Goal: Contribute content: Add original content to the website for others to see

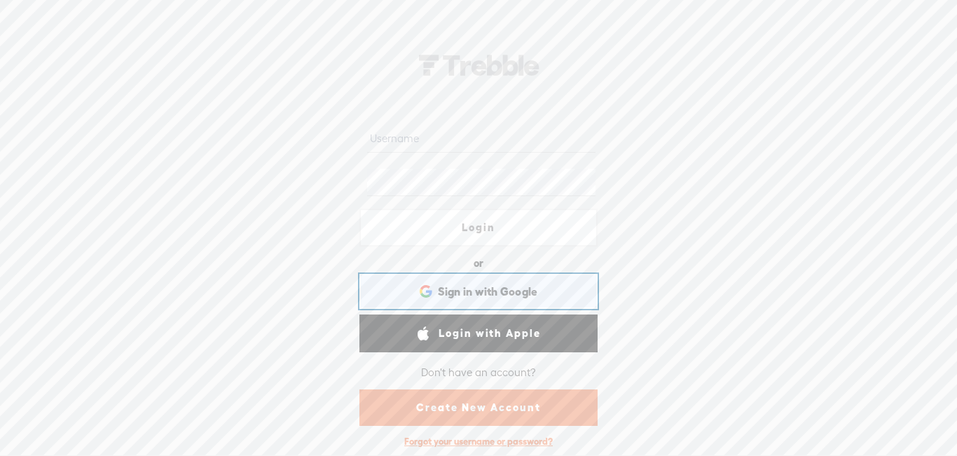
click at [509, 290] on span "Sign in with Google" at bounding box center [488, 291] width 100 height 15
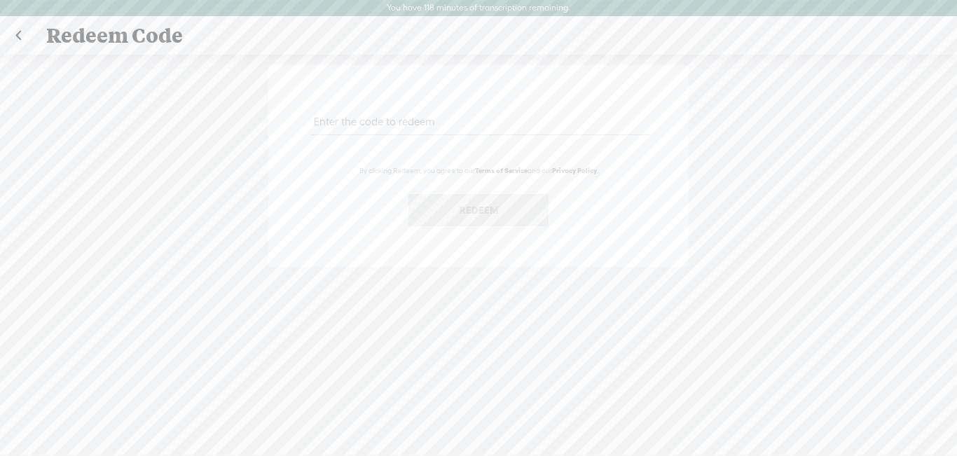
click at [16, 41] on link at bounding box center [18, 36] width 35 height 36
click at [22, 32] on link at bounding box center [18, 36] width 35 height 36
click at [86, 36] on div "Redeem Code" at bounding box center [478, 36] width 885 height 36
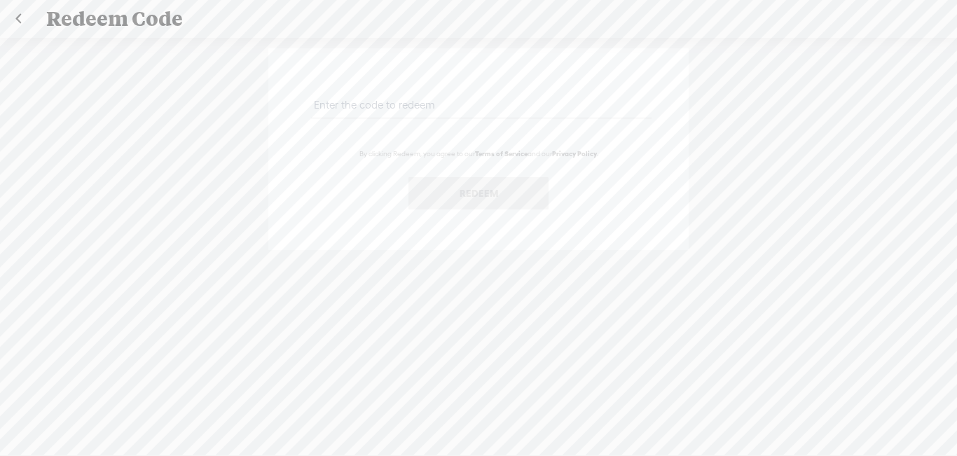
scroll to position [1, 0]
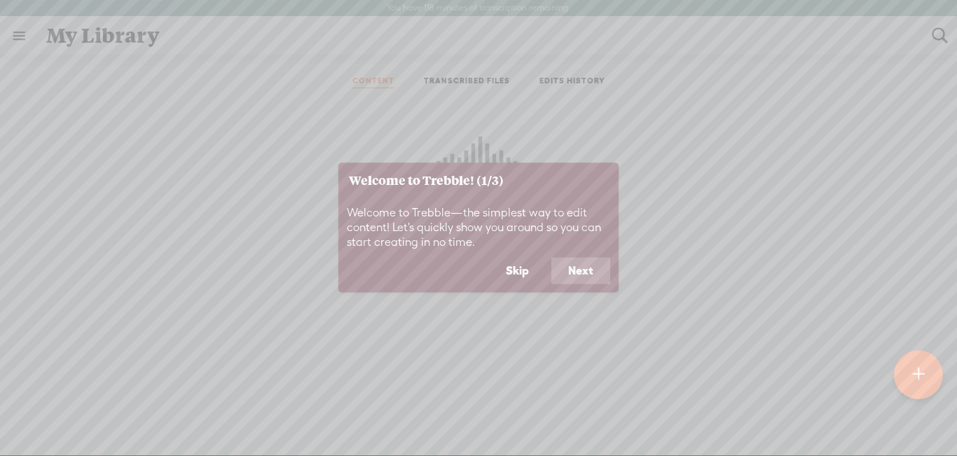
scroll to position [1, 0]
click at [513, 275] on button "Skip" at bounding box center [517, 270] width 57 height 27
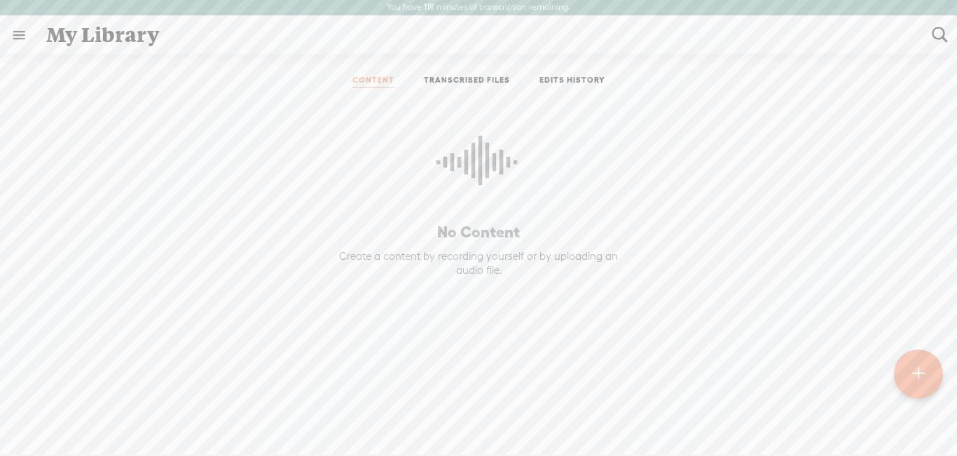
click at [11, 38] on link at bounding box center [19, 35] width 36 height 36
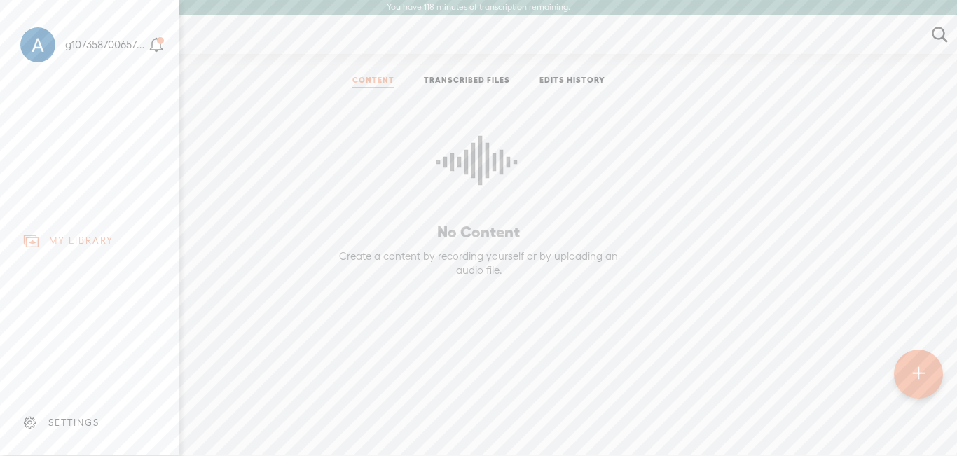
click at [441, 304] on body "You have 118 minutes of transcription remaining. Upgrade to increase your limit…" at bounding box center [478, 226] width 957 height 455
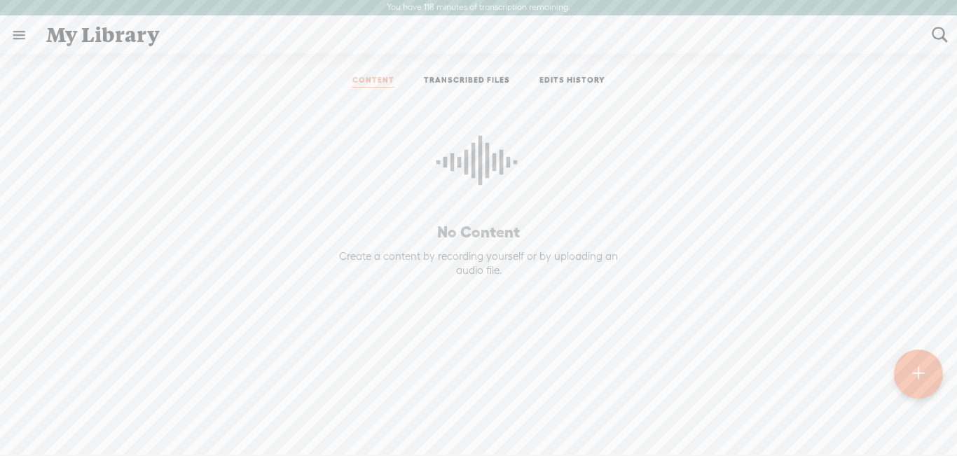
click at [567, 85] on link "EDITS HISTORY" at bounding box center [572, 81] width 66 height 13
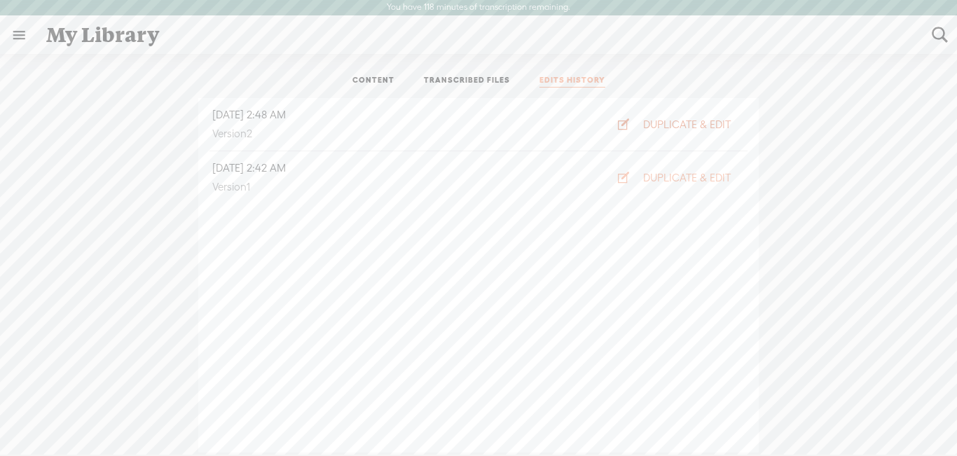
drag, startPoint x: 641, startPoint y: 131, endPoint x: 624, endPoint y: 125, distance: 17.7
click at [624, 125] on button "DUPLICATE & EDIT" at bounding box center [670, 124] width 144 height 22
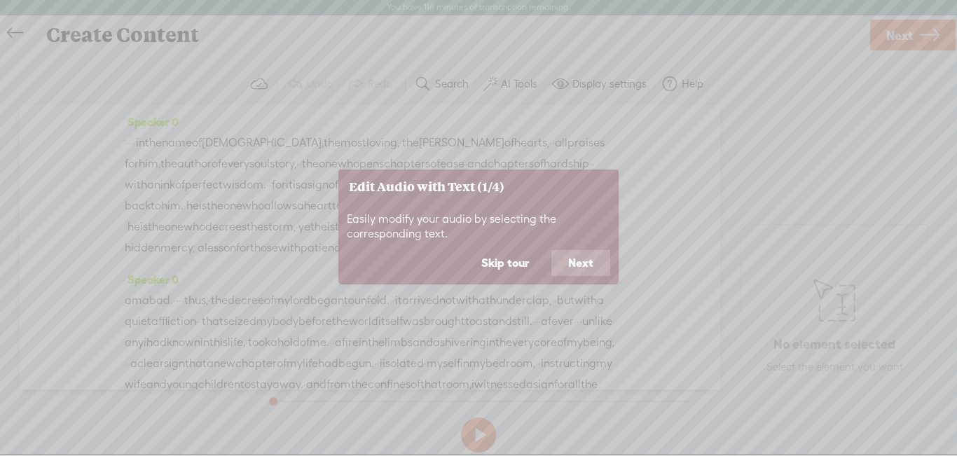
click at [580, 274] on button "Next" at bounding box center [580, 262] width 59 height 27
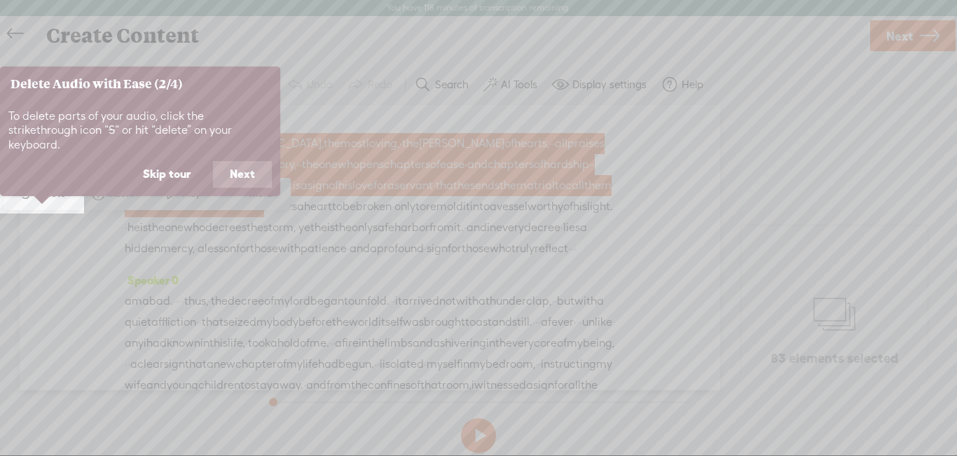
click at [232, 170] on button "Next" at bounding box center [242, 174] width 59 height 27
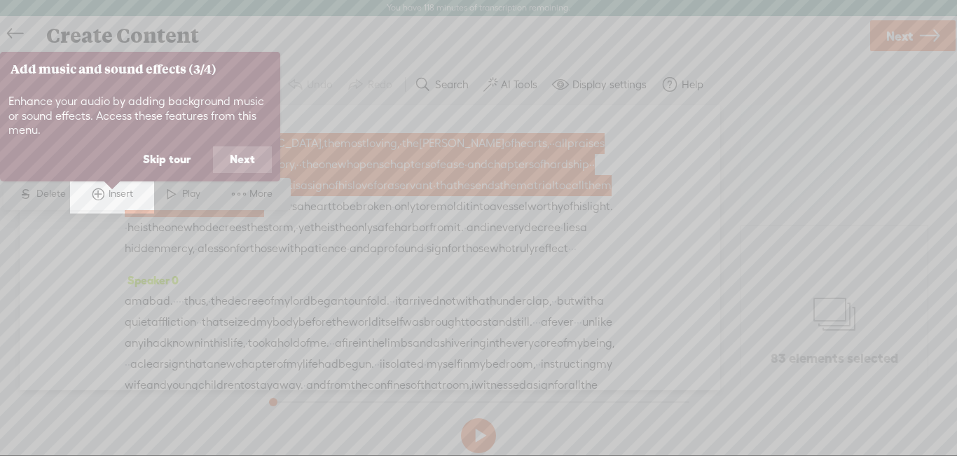
click at [232, 170] on button "Next" at bounding box center [242, 159] width 59 height 27
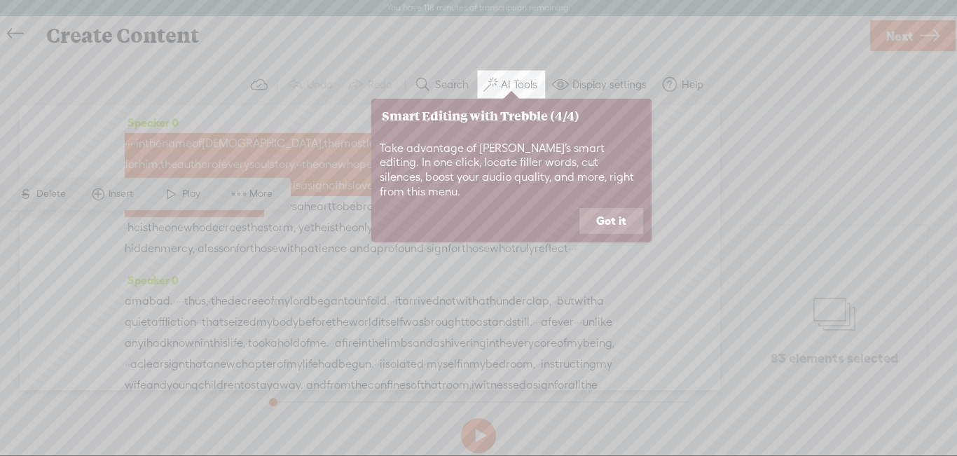
click at [616, 208] on button "Got it" at bounding box center [611, 221] width 64 height 27
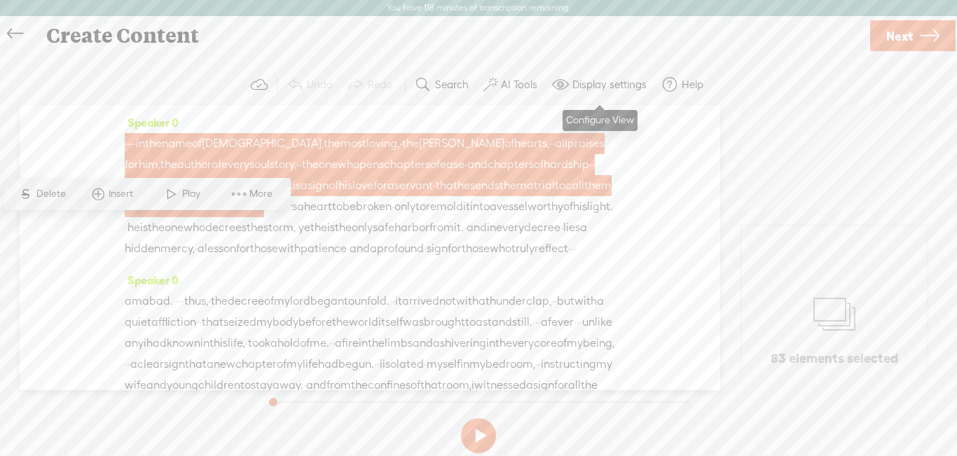
click at [590, 83] on label "Display settings" at bounding box center [609, 85] width 74 height 14
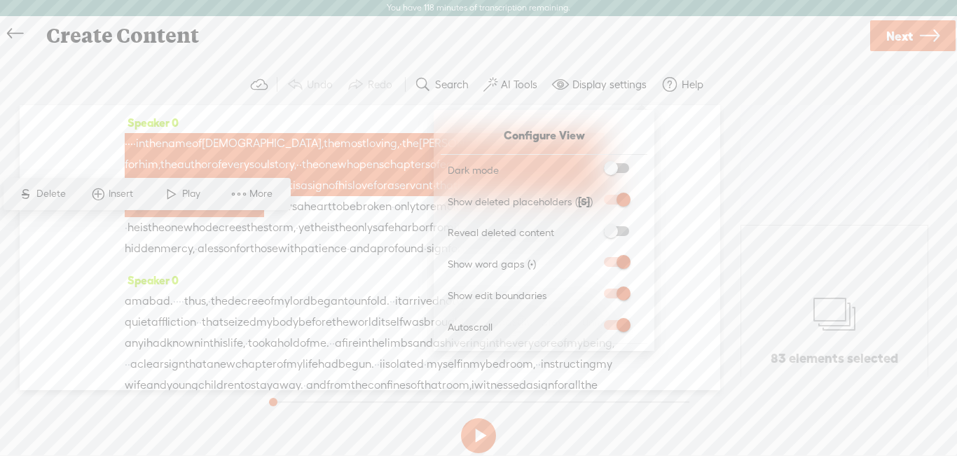
click at [523, 55] on div "Continue without editing Transcribe and edit Language used in audio: Choose a l…" at bounding box center [478, 261] width 929 height 416
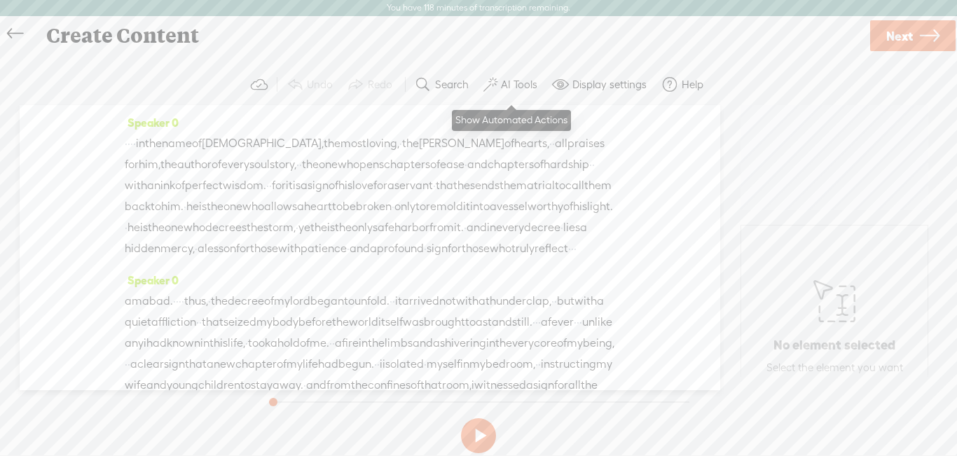
click at [507, 83] on label "AI Tools" at bounding box center [519, 85] width 36 height 14
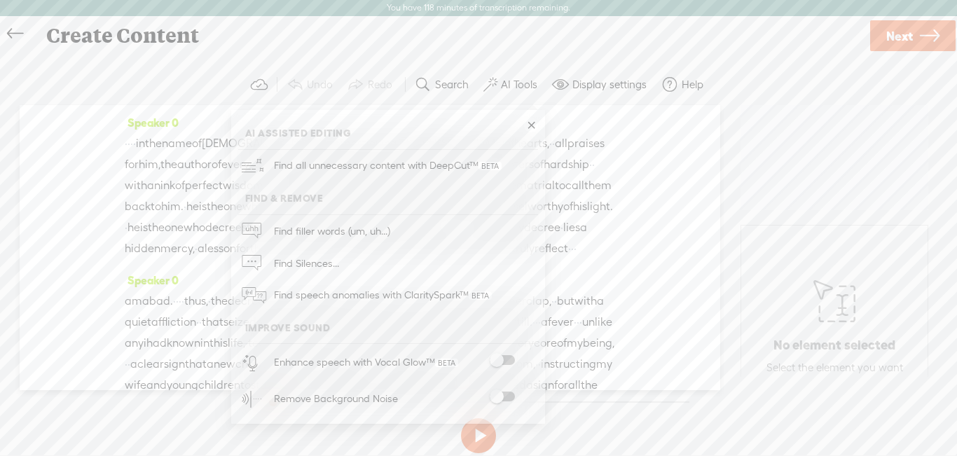
click at [511, 356] on span at bounding box center [502, 360] width 25 height 10
click at [510, 396] on span at bounding box center [502, 397] width 25 height 10
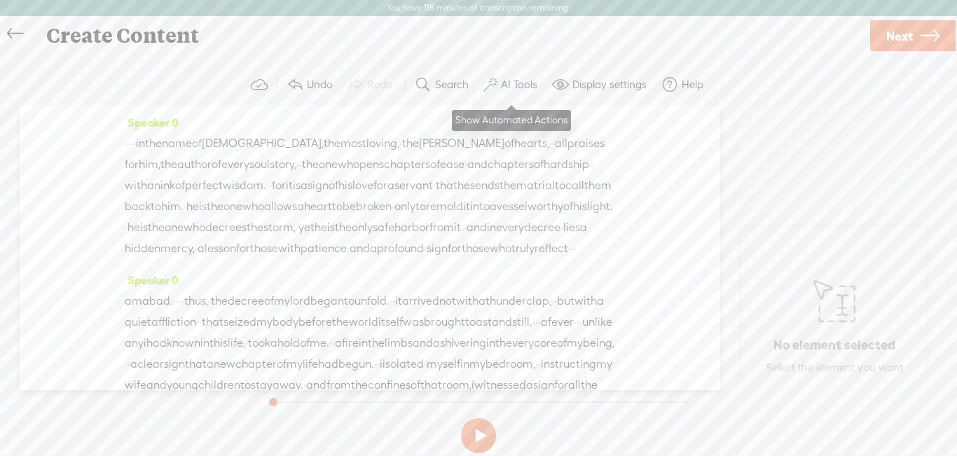
click at [517, 90] on label "AI Tools" at bounding box center [519, 85] width 36 height 14
click at [918, 44] on link "Next" at bounding box center [912, 35] width 85 height 31
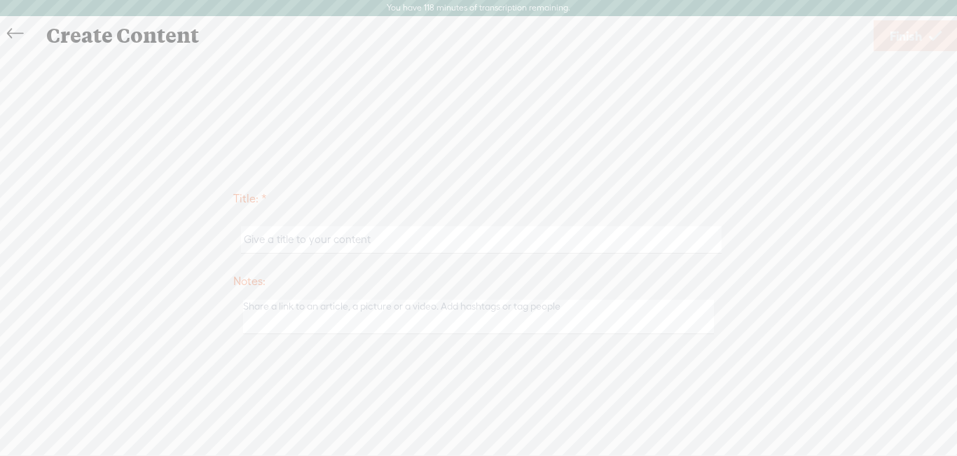
click at [10, 38] on icon at bounding box center [15, 34] width 16 height 32
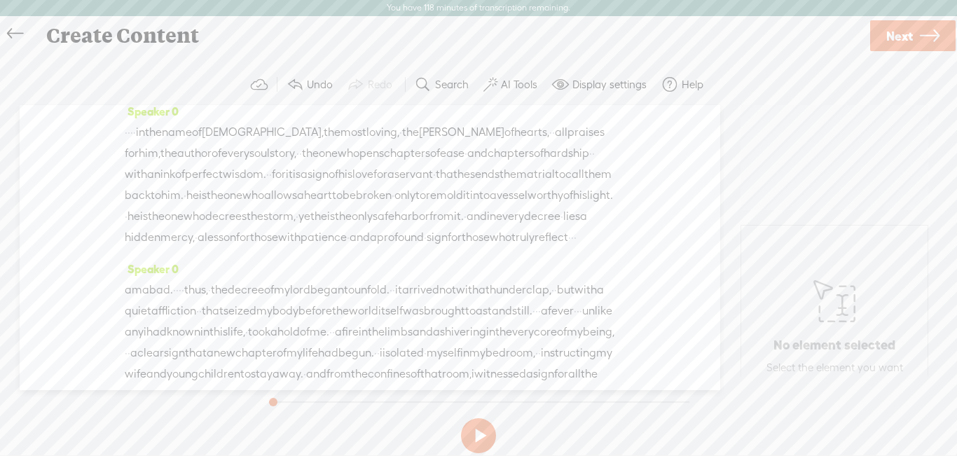
scroll to position [13, 0]
click at [270, 151] on span "soul" at bounding box center [259, 151] width 20 height 21
click at [222, 121] on span at bounding box center [225, 117] width 21 height 25
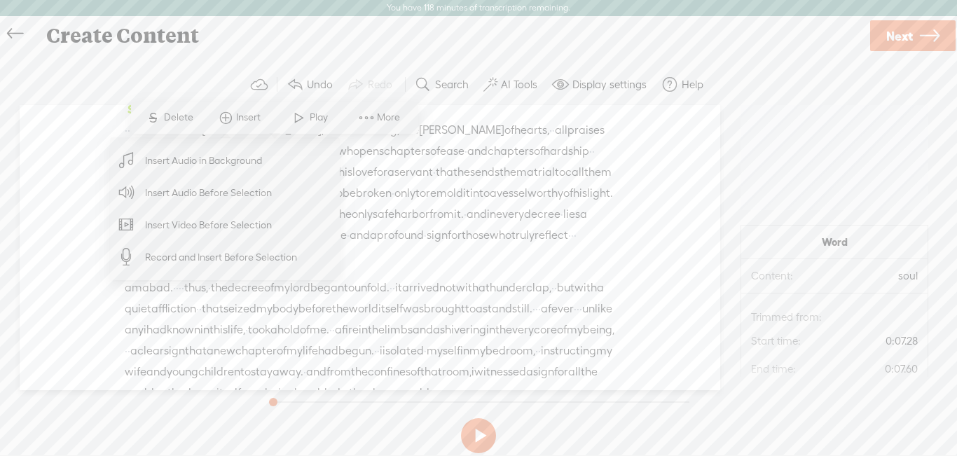
click at [94, 117] on div "Speaker 0 · · · · in the name of [DEMOGRAPHIC_DATA], the most loving, · the [PE…" at bounding box center [370, 247] width 701 height 285
click at [497, 204] on span "vessel" at bounding box center [512, 193] width 31 height 21
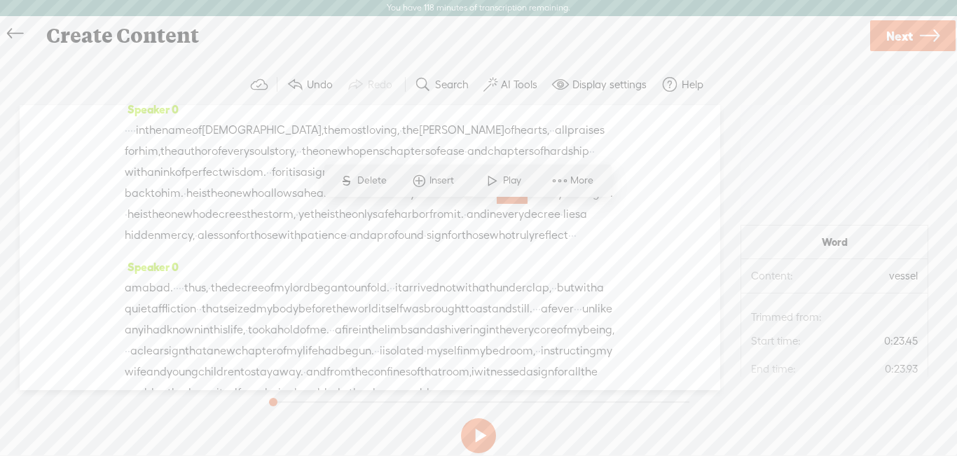
click at [270, 154] on span "soul" at bounding box center [259, 151] width 20 height 21
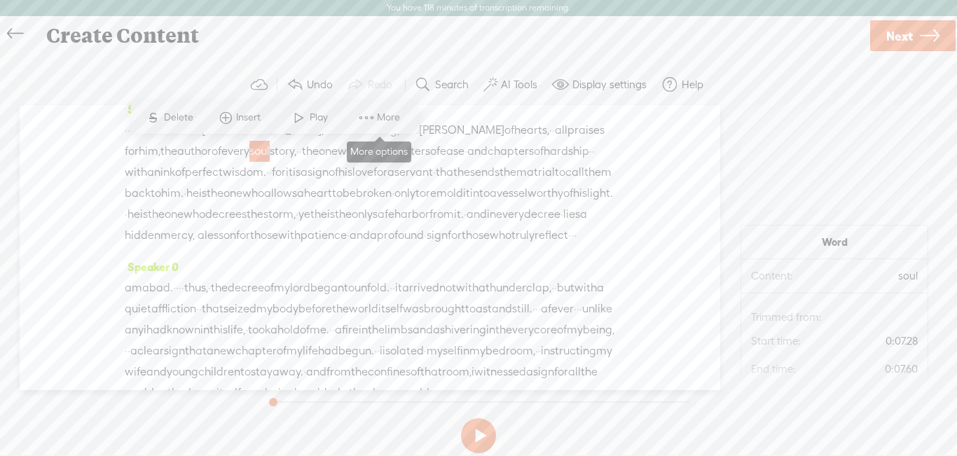
click at [385, 116] on span "More" at bounding box center [390, 118] width 27 height 14
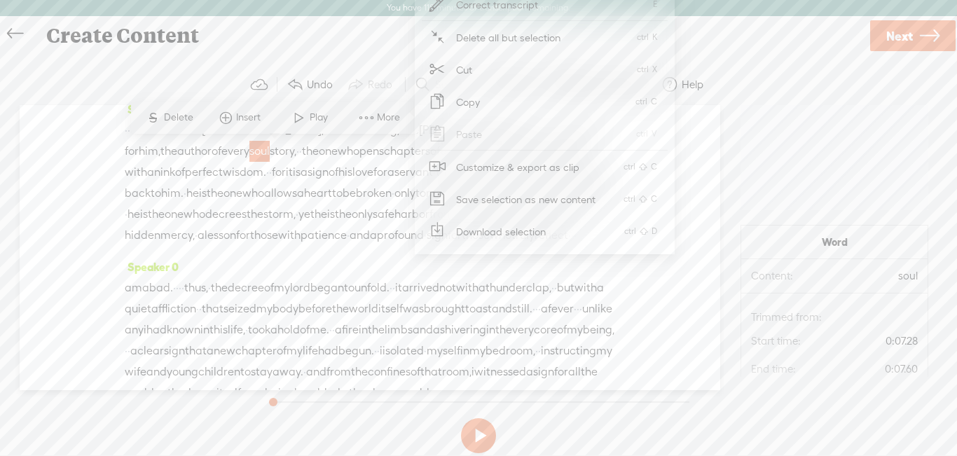
click at [501, 11] on span "Correct transcript" at bounding box center [497, 5] width 137 height 32
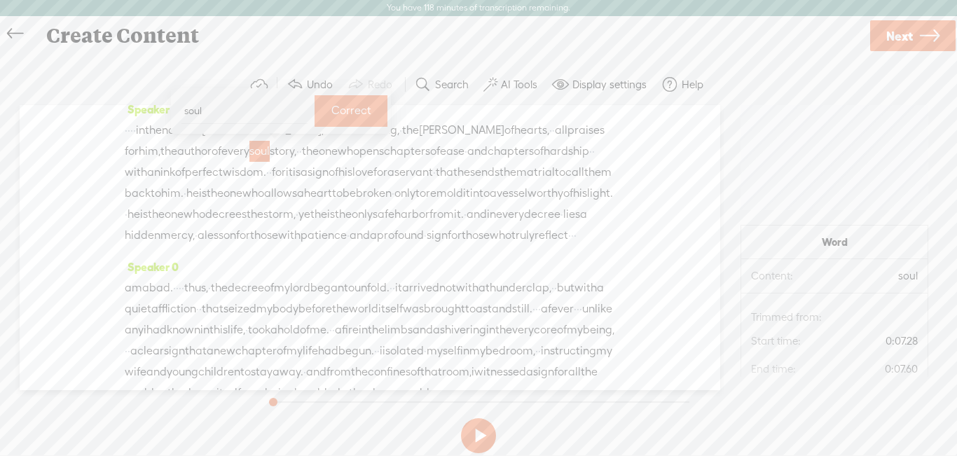
click at [246, 120] on input "soul" at bounding box center [244, 111] width 126 height 26
type input "soul's"
click at [331, 111] on label "Correct" at bounding box center [351, 111] width 40 height 29
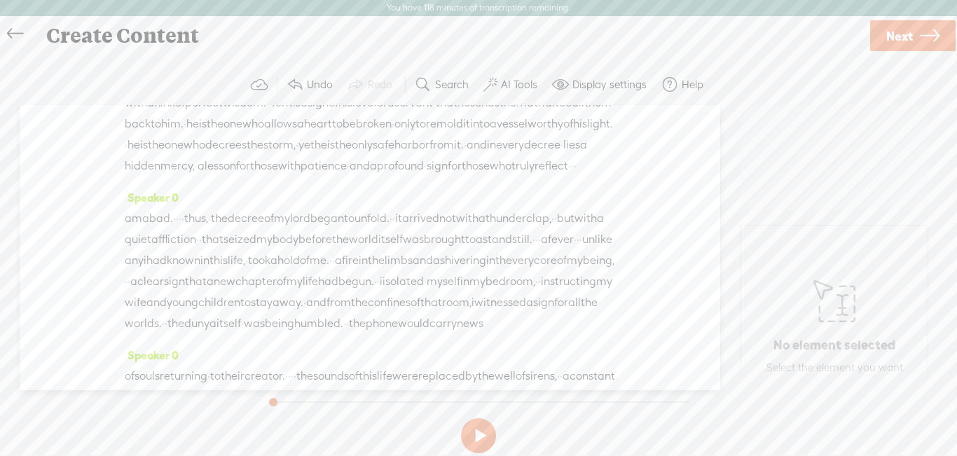
scroll to position [88, 0]
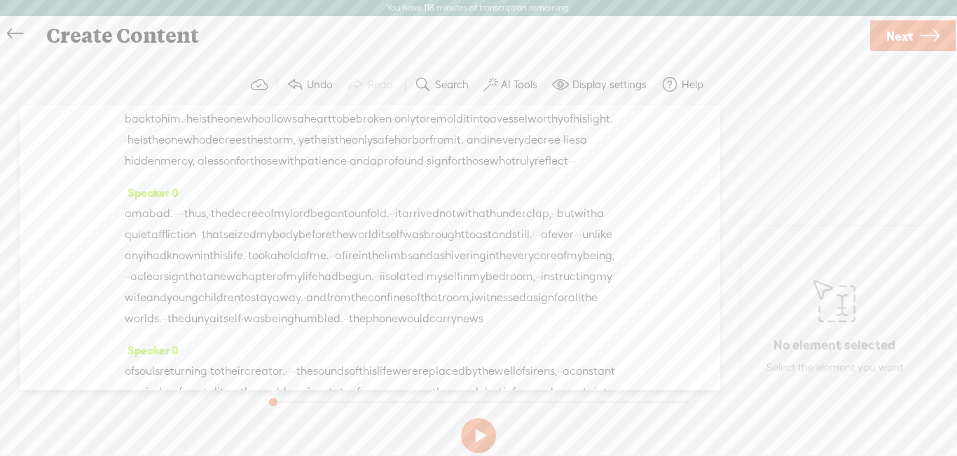
click at [426, 130] on span "remold" at bounding box center [444, 119] width 37 height 21
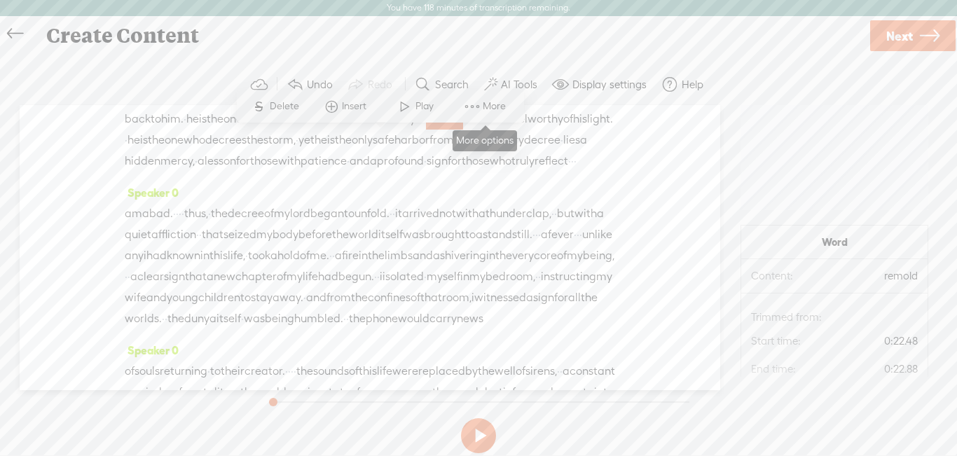
click at [477, 109] on span at bounding box center [472, 106] width 21 height 25
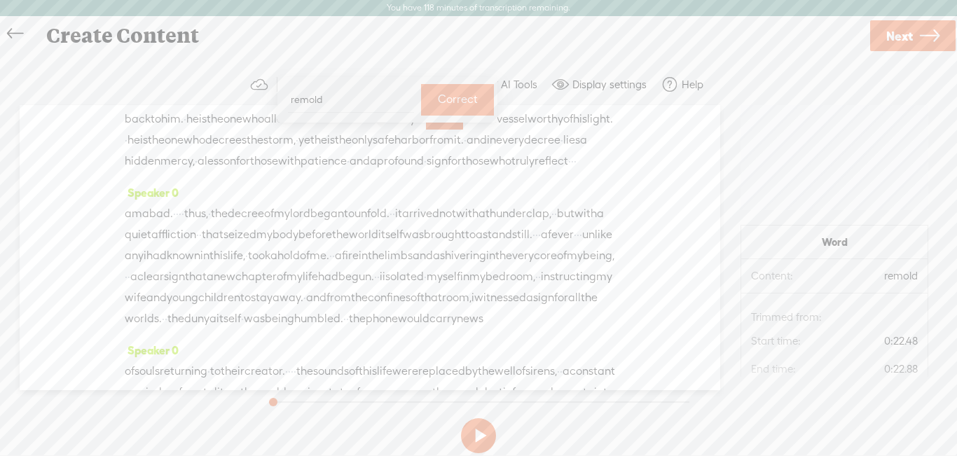
click at [300, 99] on input "remold" at bounding box center [351, 100] width 126 height 26
type input "re-mold"
click at [441, 99] on label "Correct" at bounding box center [458, 99] width 40 height 29
click at [455, 151] on span "harbor" at bounding box center [437, 140] width 35 height 21
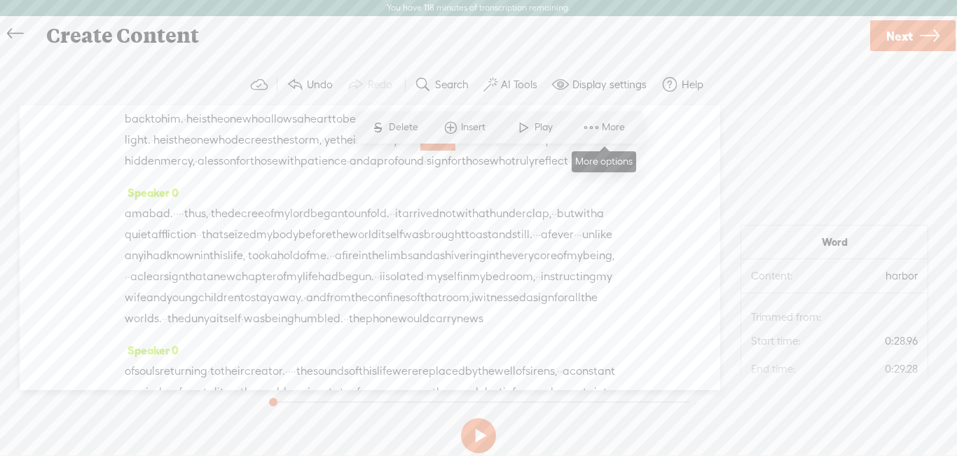
click at [602, 130] on span "More" at bounding box center [615, 127] width 27 height 14
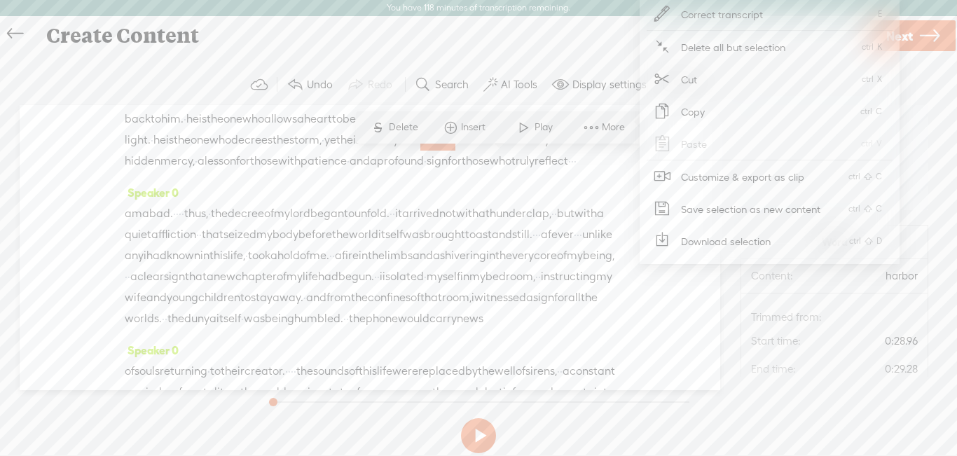
click at [712, 14] on span "Correct transcript" at bounding box center [722, 15] width 137 height 32
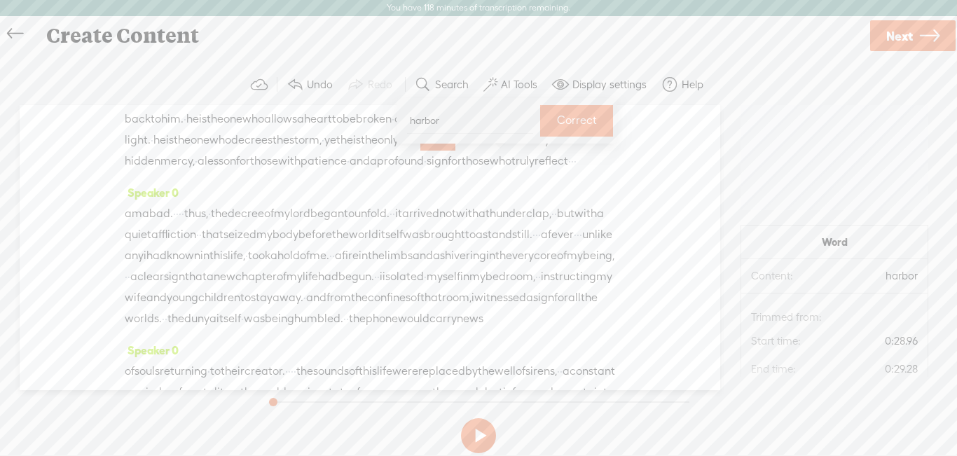
click at [436, 123] on input "harbor" at bounding box center [470, 121] width 126 height 26
type input "harbour"
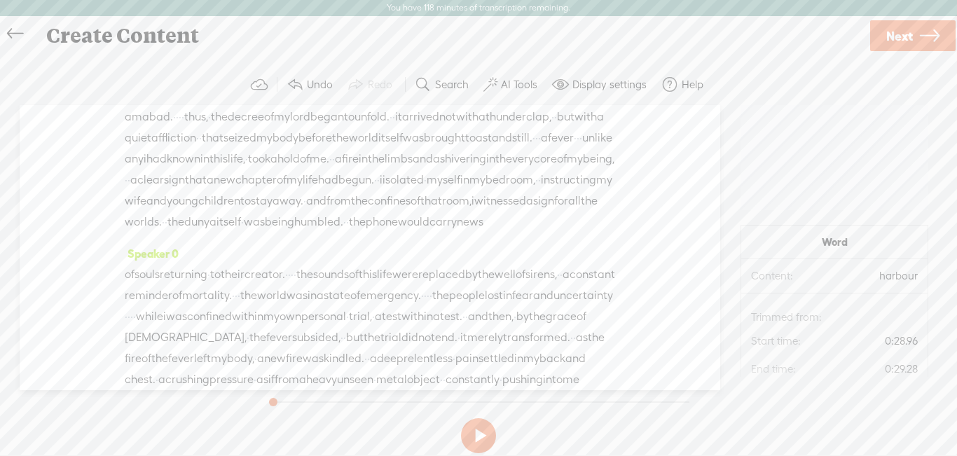
scroll to position [185, 0]
click at [142, 127] on span "amabad." at bounding box center [149, 116] width 48 height 21
click at [74, 115] on input "amabad." at bounding box center [120, 118] width 126 height 26
click at [90, 118] on input "ammabad." at bounding box center [120, 118] width 126 height 26
click at [99, 116] on input "amma bad." at bounding box center [120, 118] width 126 height 26
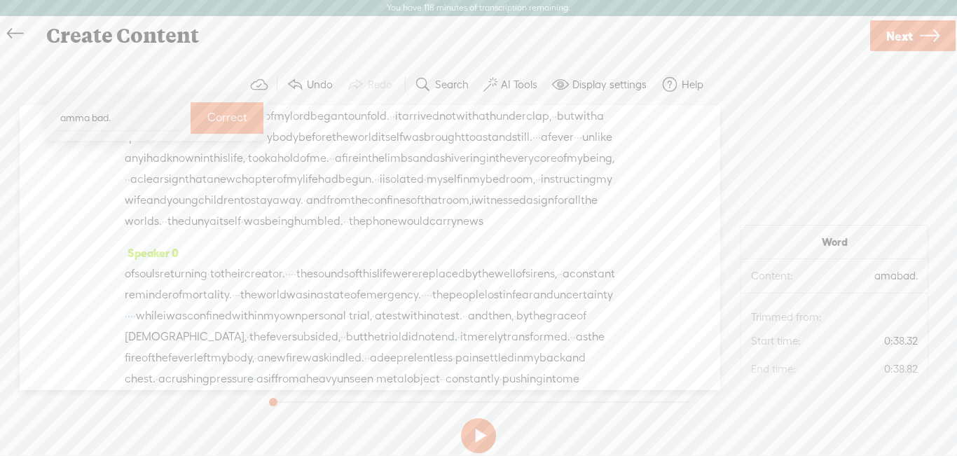
click at [106, 116] on input "amma bad." at bounding box center [120, 118] width 126 height 26
click at [85, 117] on input "amma ba'd." at bounding box center [120, 118] width 126 height 26
type input "ammaa ba'd."
click at [207, 115] on label "Correct" at bounding box center [227, 118] width 40 height 29
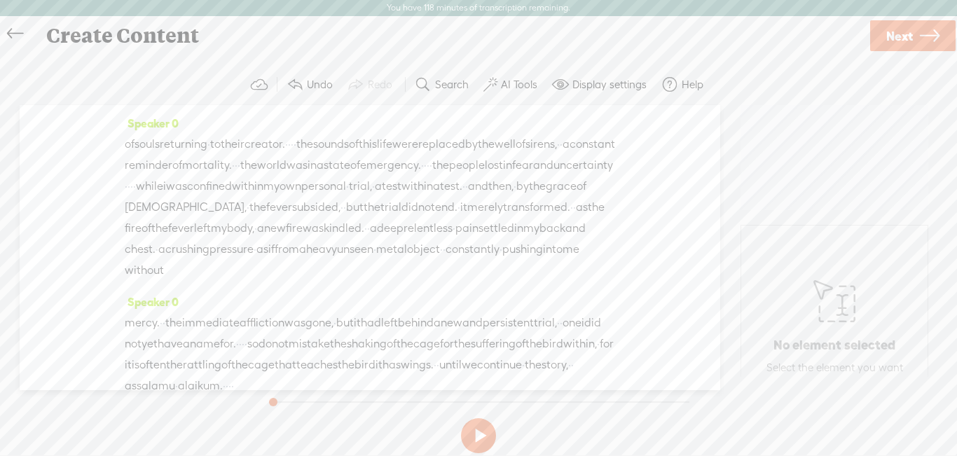
scroll to position [251, 0]
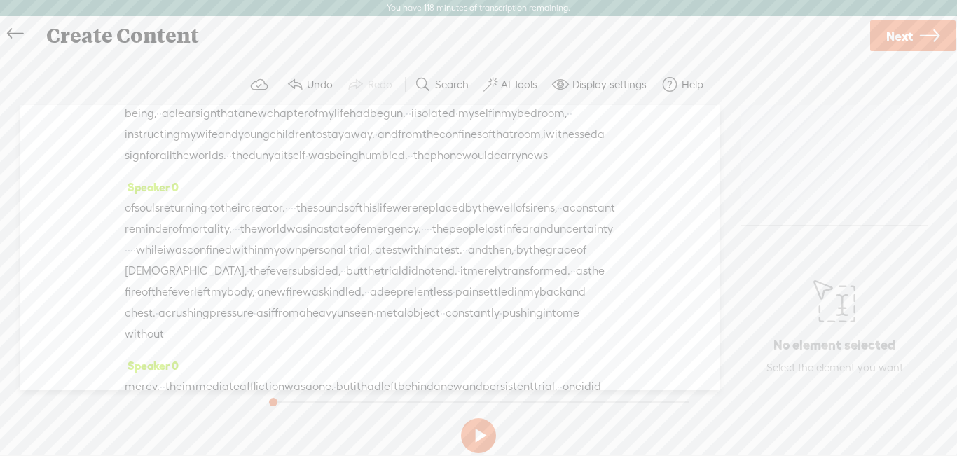
click at [413, 166] on span "the" at bounding box center [421, 155] width 17 height 21
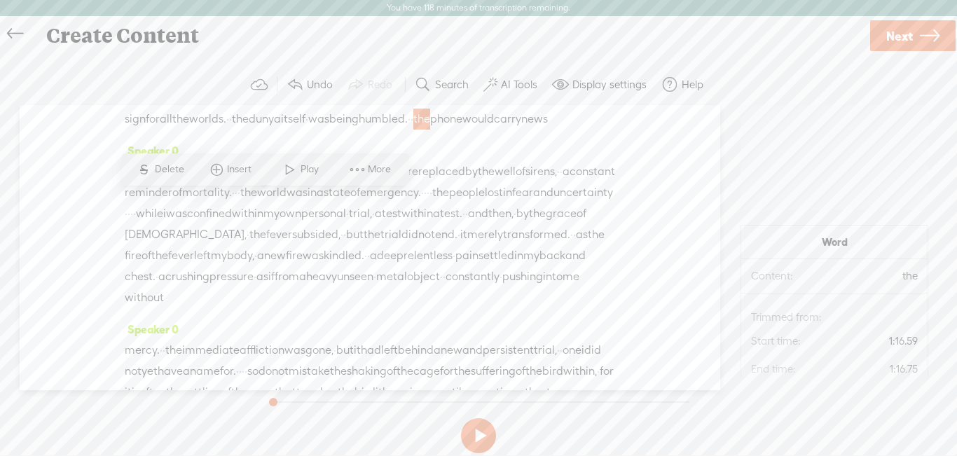
scroll to position [309, 0]
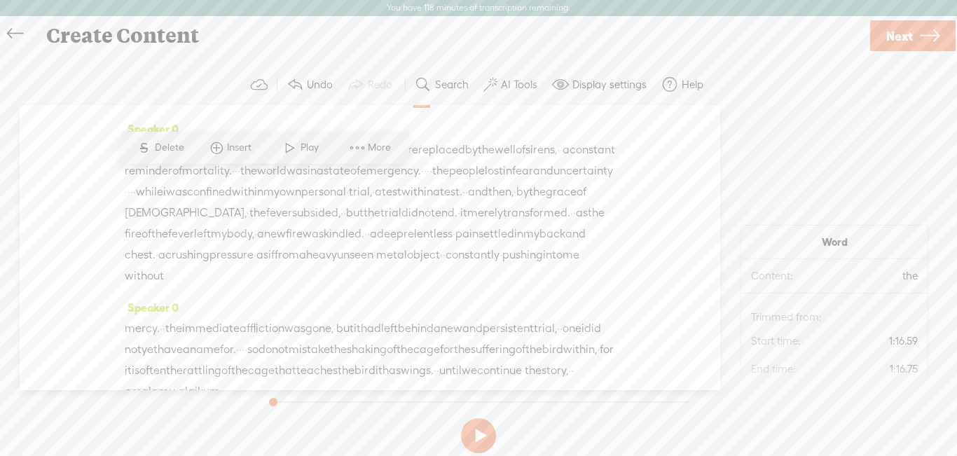
click at [401, 202] on span "within" at bounding box center [417, 191] width 32 height 21
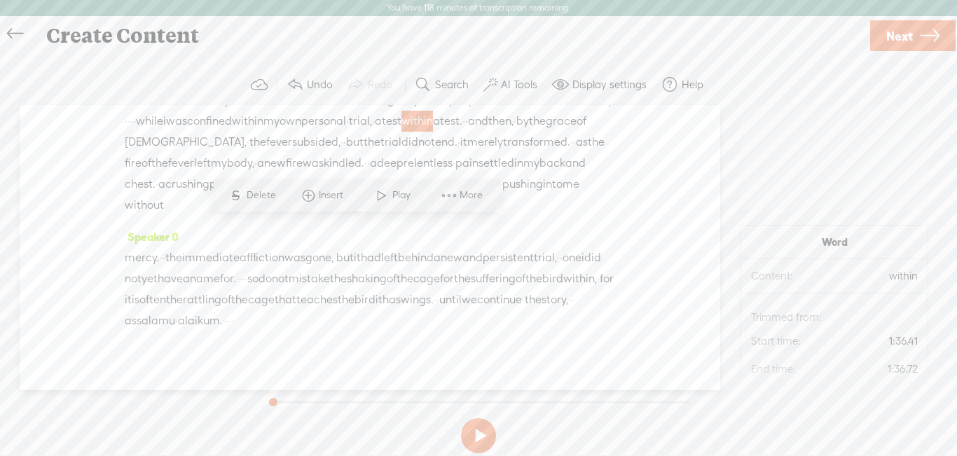
scroll to position [381, 0]
click at [494, 36] on span "carry" at bounding box center [507, 25] width 27 height 21
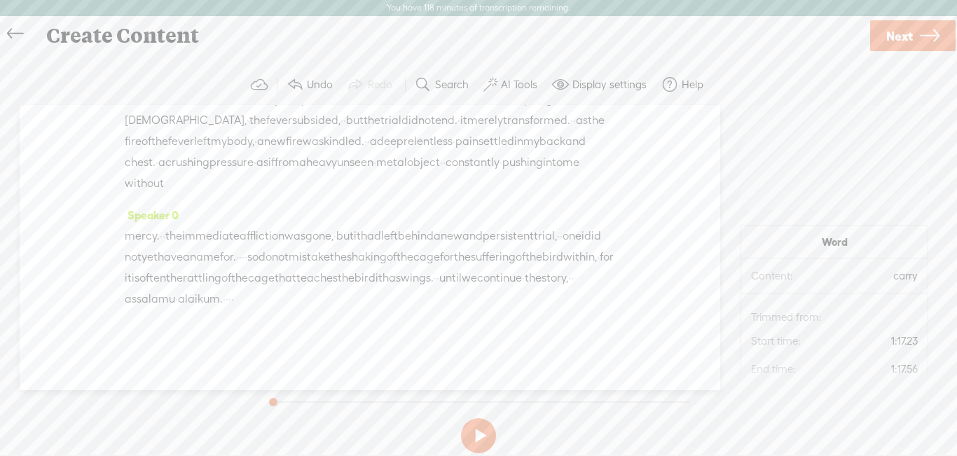
scroll to position [527, 0]
click at [485, 435] on button at bounding box center [478, 435] width 35 height 35
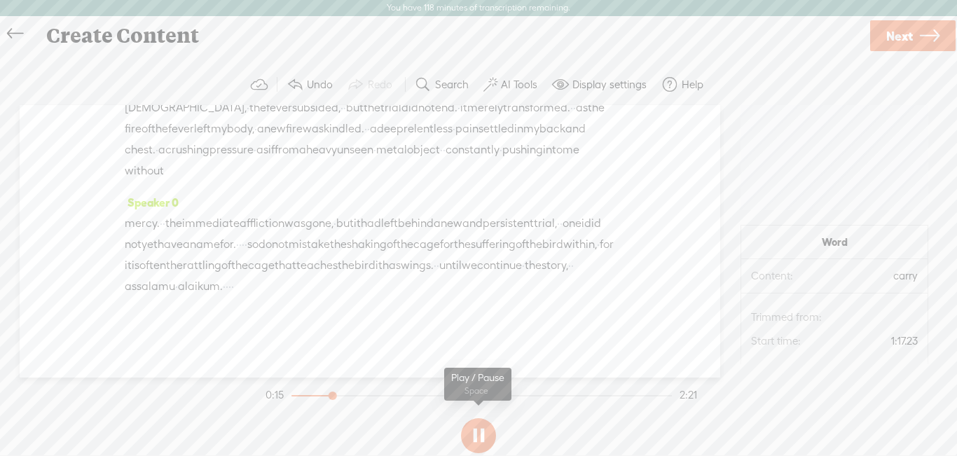
click at [483, 436] on button at bounding box center [478, 435] width 35 height 35
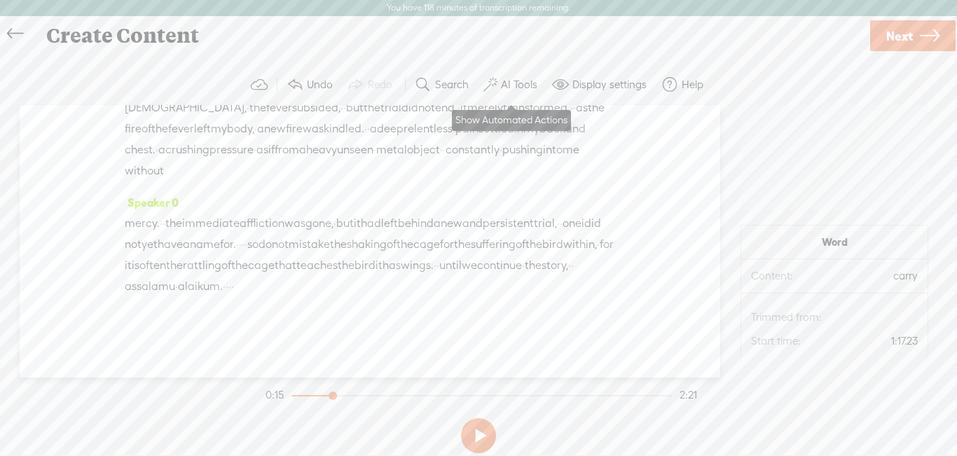
click at [521, 91] on label "AI Tools" at bounding box center [519, 85] width 36 height 14
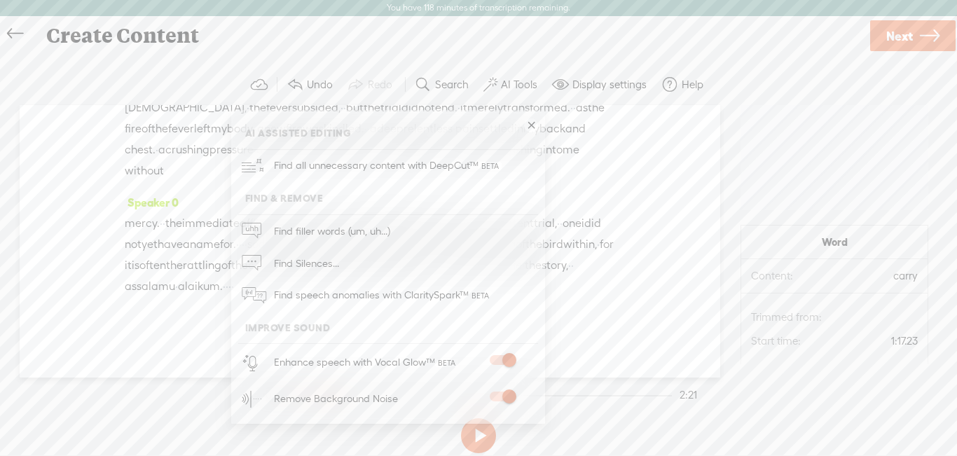
click at [499, 401] on span at bounding box center [502, 397] width 25 height 10
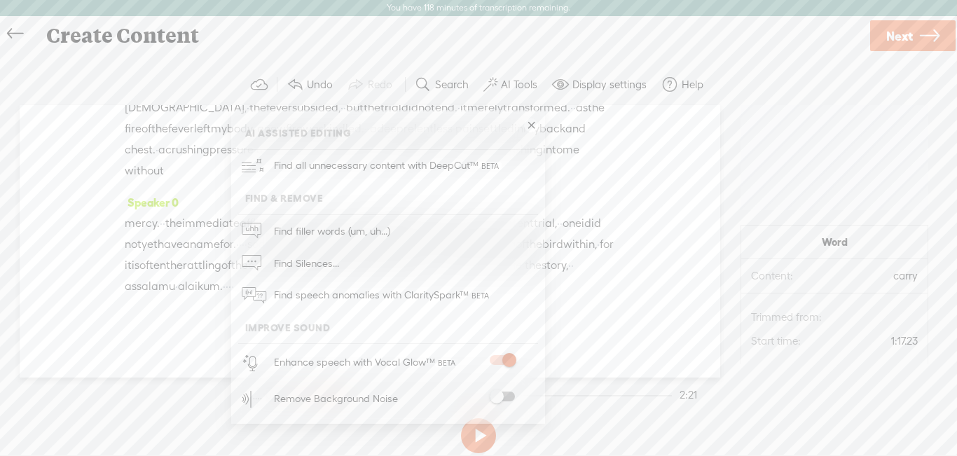
click at [499, 401] on span at bounding box center [502, 397] width 25 height 10
click at [496, 396] on span at bounding box center [502, 397] width 25 height 10
click at [483, 435] on button at bounding box center [478, 435] width 35 height 35
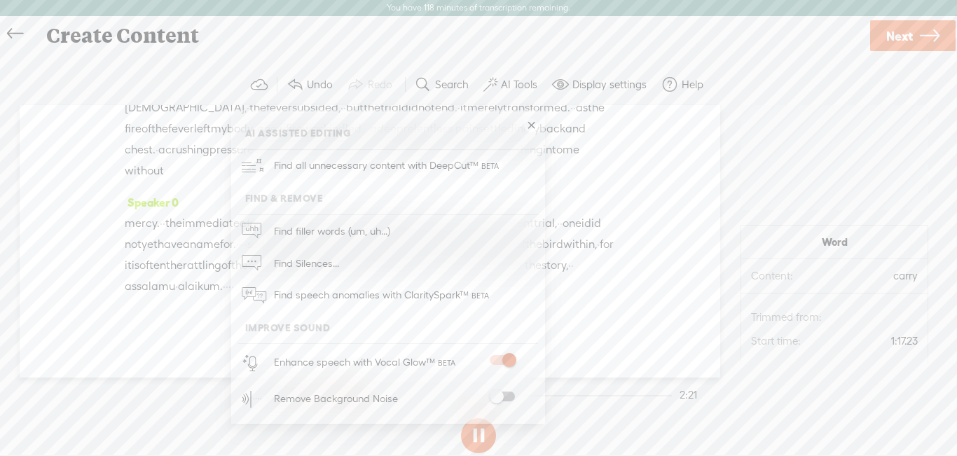
click at [509, 397] on span at bounding box center [502, 397] width 25 height 10
click at [500, 363] on span at bounding box center [502, 360] width 25 height 10
click at [509, 359] on span at bounding box center [502, 360] width 25 height 10
click at [896, 34] on span "Next" at bounding box center [899, 36] width 27 height 36
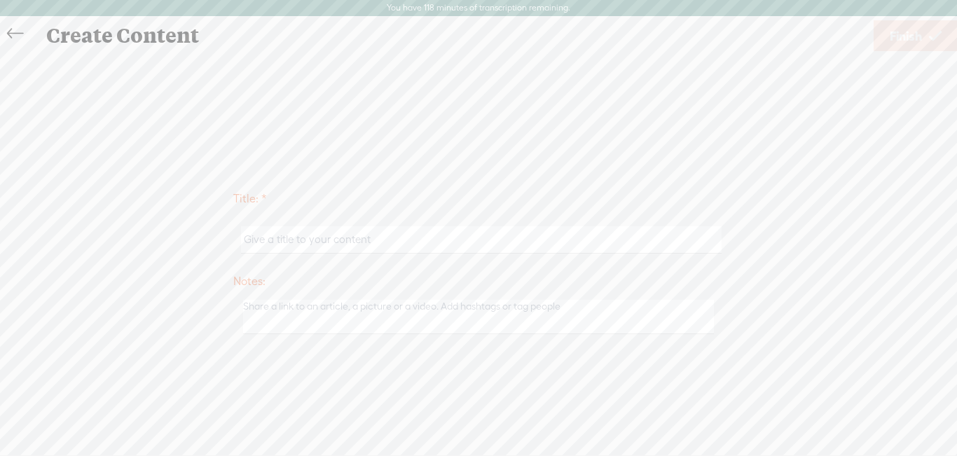
click at [404, 246] on input "text" at bounding box center [481, 239] width 480 height 27
type input "Ep 1"
click at [909, 47] on span "Finish" at bounding box center [906, 36] width 32 height 36
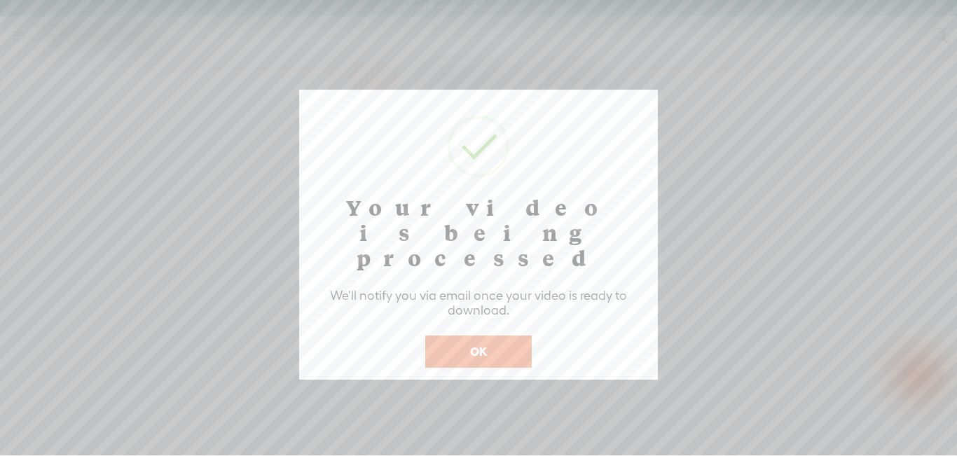
scroll to position [1, 0]
click at [481, 335] on button "OK" at bounding box center [478, 351] width 106 height 32
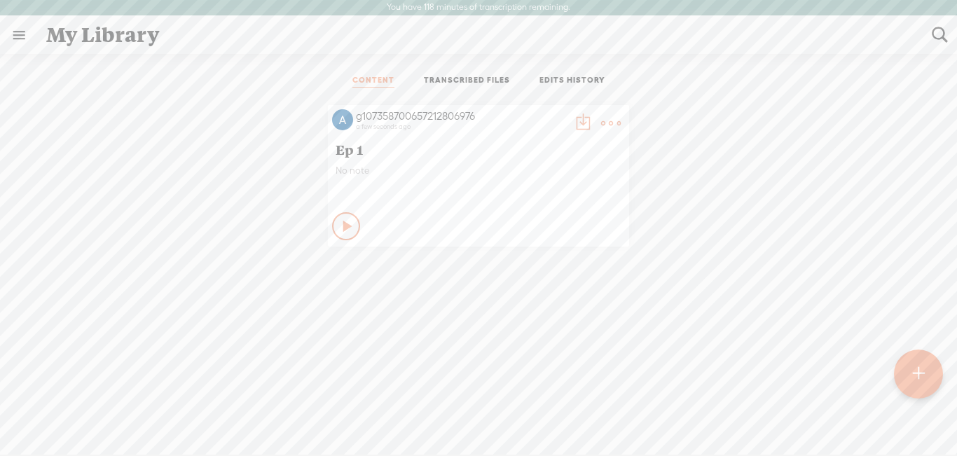
click at [337, 234] on div "Play Content" at bounding box center [346, 226] width 28 height 28
click at [340, 230] on icon at bounding box center [347, 226] width 14 height 14
click at [601, 123] on t at bounding box center [611, 123] width 20 height 20
